Goal: Information Seeking & Learning: Learn about a topic

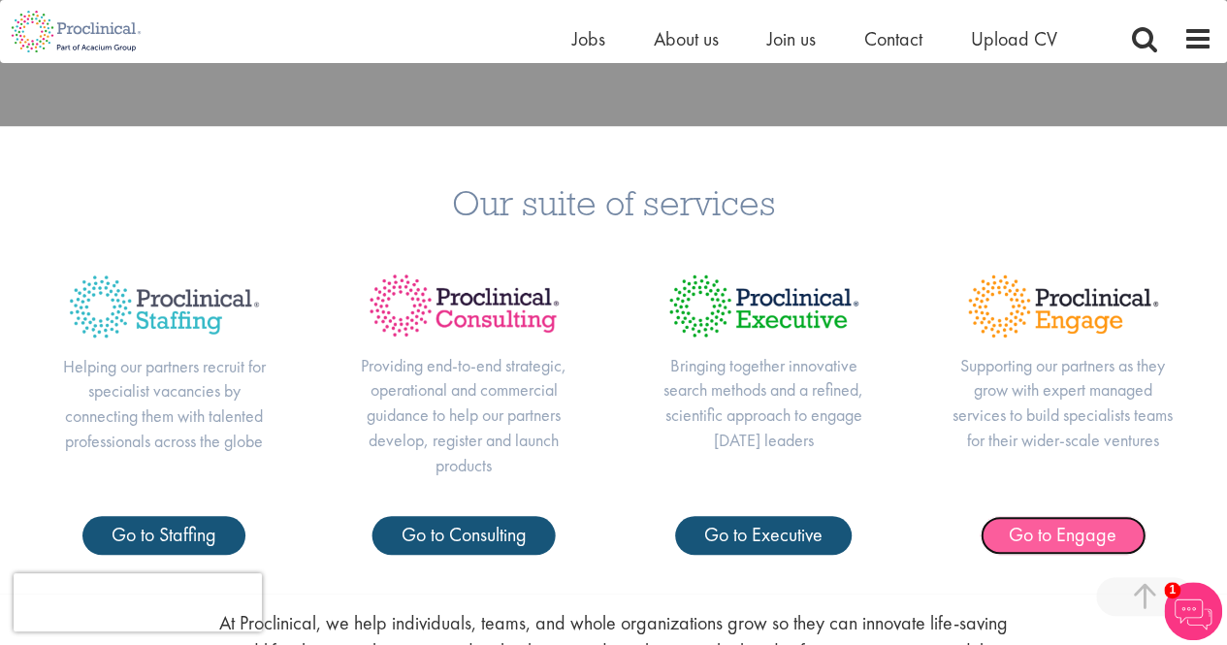
click at [1104, 533] on span "Go to Engage" at bounding box center [1062, 534] width 108 height 25
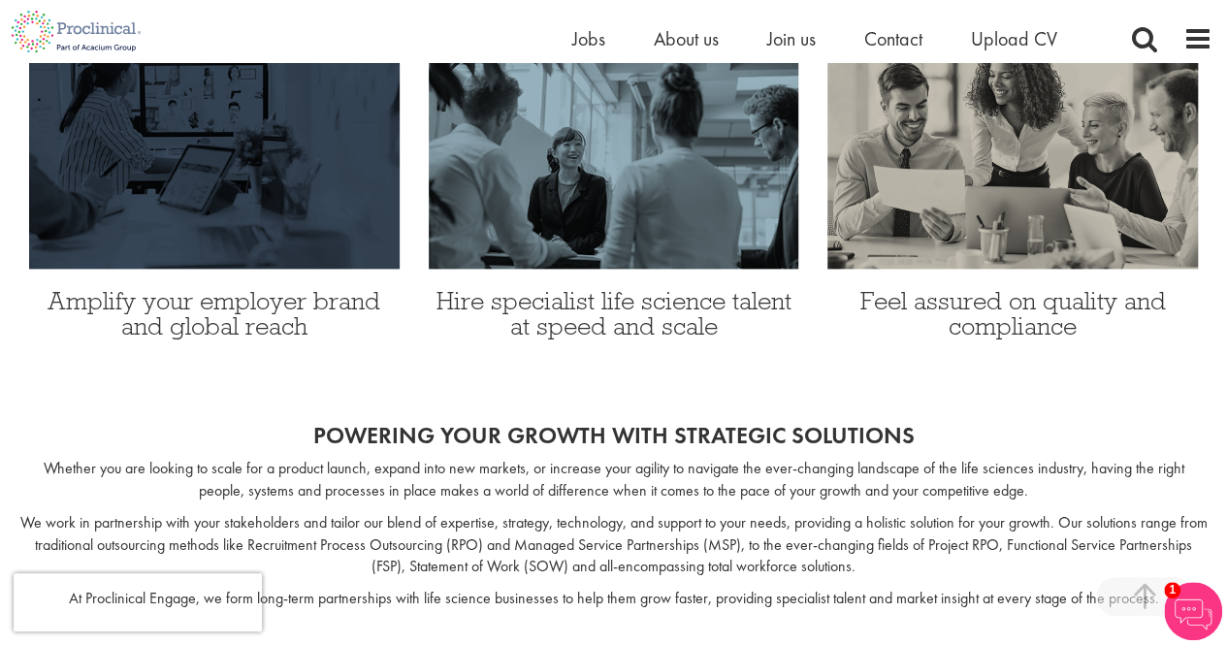
scroll to position [1261, 0]
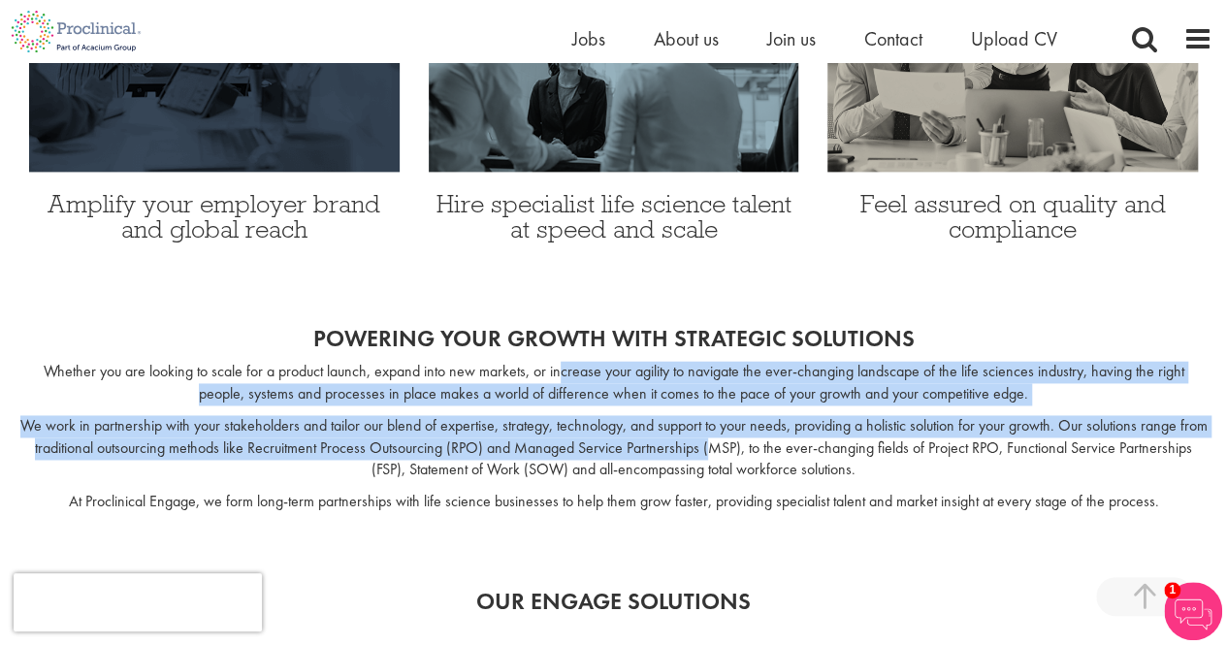
drag, startPoint x: 557, startPoint y: 366, endPoint x: 724, endPoint y: 443, distance: 184.8
click at [724, 443] on div "Whether you are looking to scale for a product launch, expand into new markets,…" at bounding box center [613, 442] width 1227 height 162
click at [717, 432] on p "We work in partnership with your stakeholders and tailor our blend of expertise…" at bounding box center [613, 448] width 1188 height 67
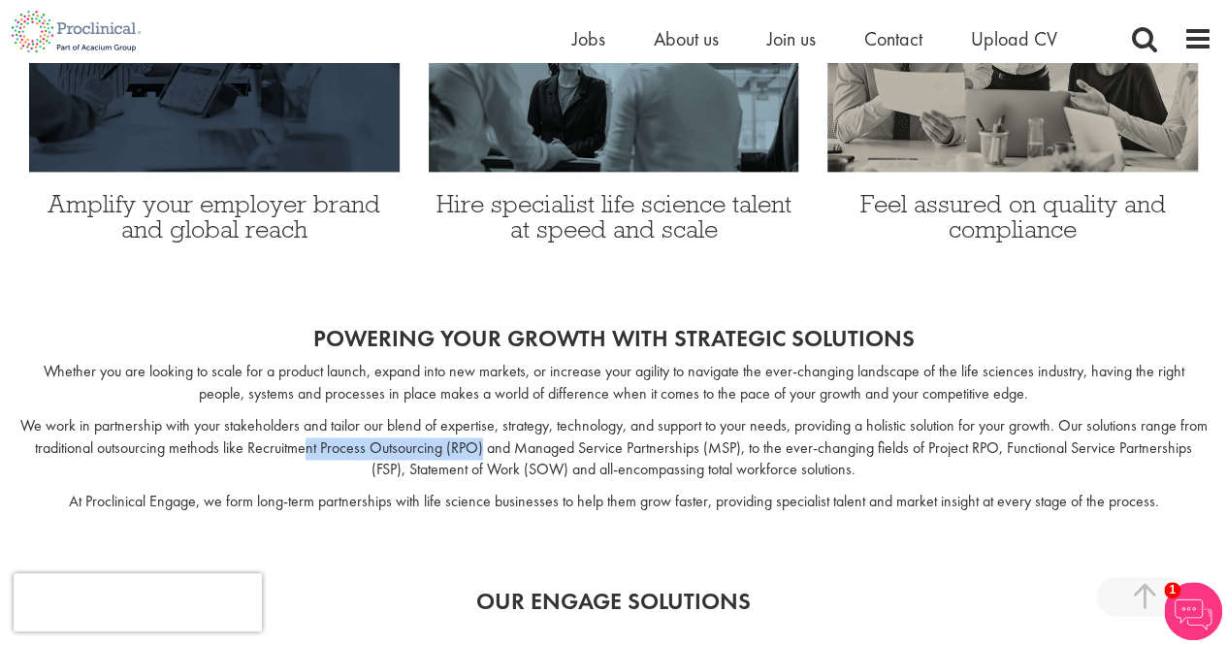
drag, startPoint x: 368, startPoint y: 444, endPoint x: 499, endPoint y: 451, distance: 131.1
click at [499, 451] on p "We work in partnership with your stakeholders and tailor our blend of expertise…" at bounding box center [613, 448] width 1188 height 67
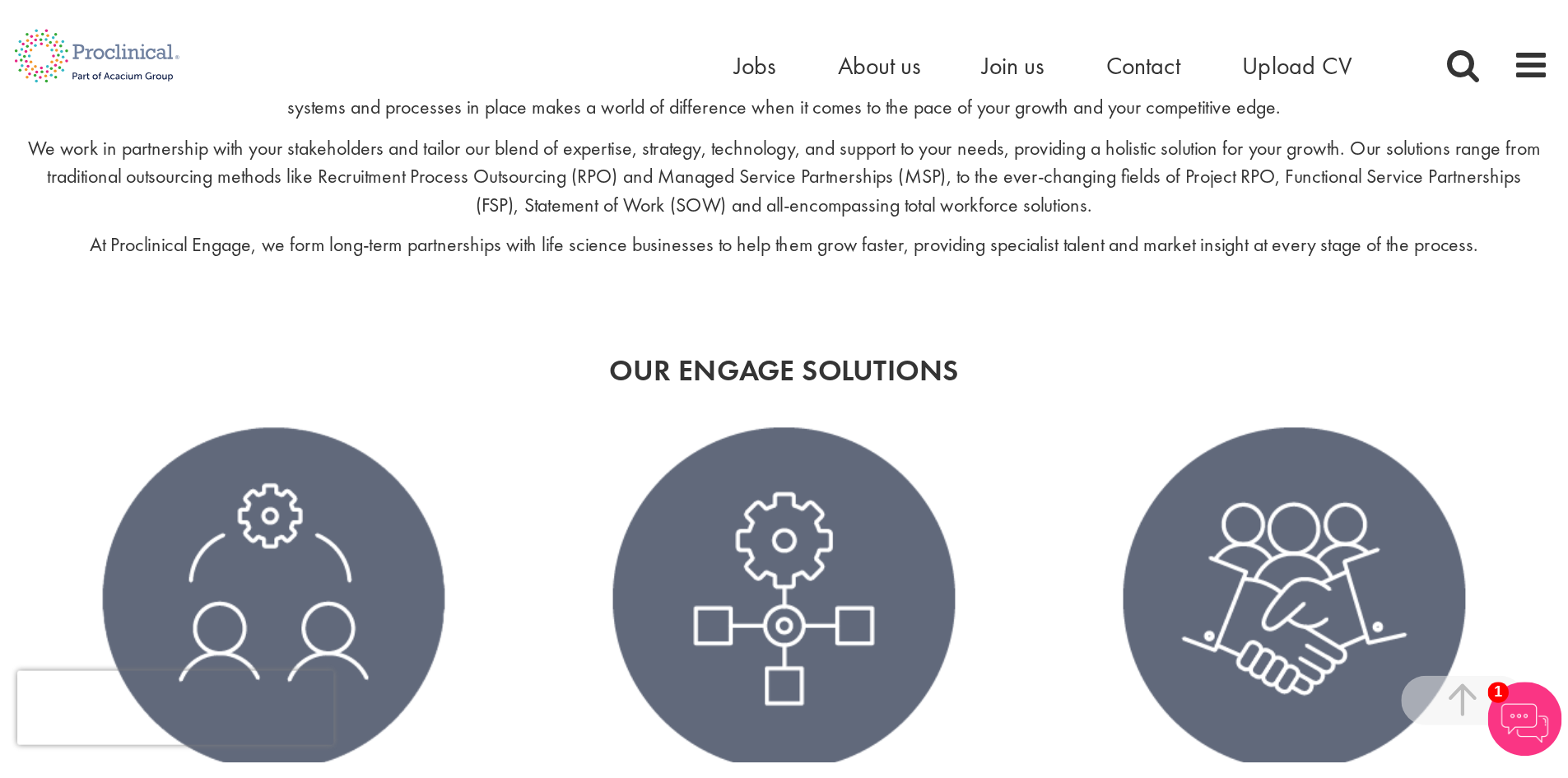
scroll to position [1463, 0]
